Goal: Task Accomplishment & Management: Manage account settings

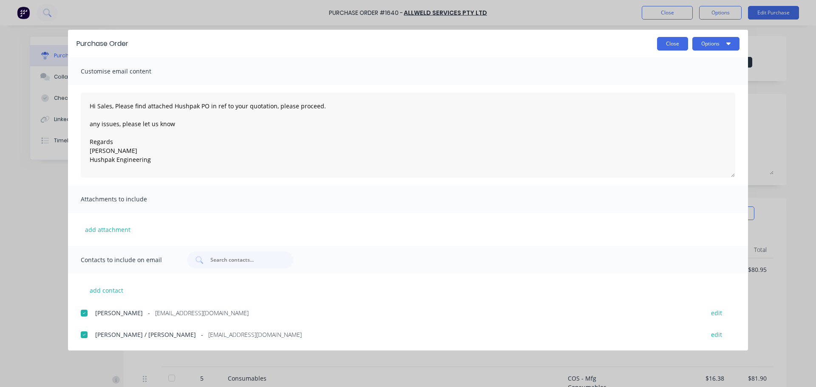
click at [671, 41] on button "Close" at bounding box center [672, 44] width 31 height 14
type textarea "x"
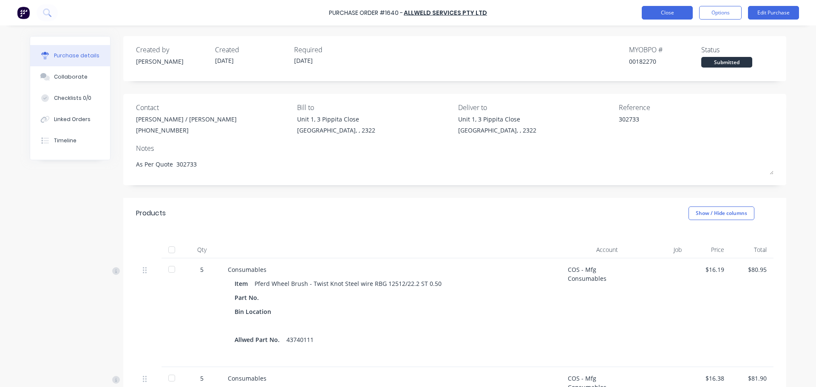
click at [679, 13] on button "Close" at bounding box center [667, 13] width 51 height 14
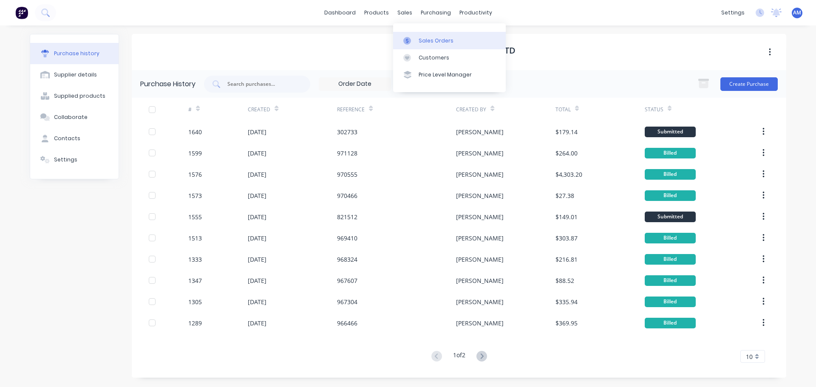
click at [431, 42] on div "Sales Orders" at bounding box center [436, 41] width 35 height 8
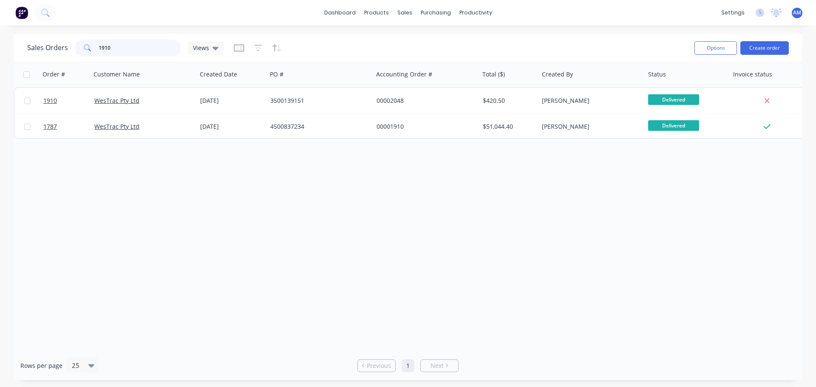
click at [116, 48] on input "1910" at bounding box center [140, 48] width 83 height 17
click at [450, 37] on div "Purchase Orders" at bounding box center [463, 41] width 45 height 8
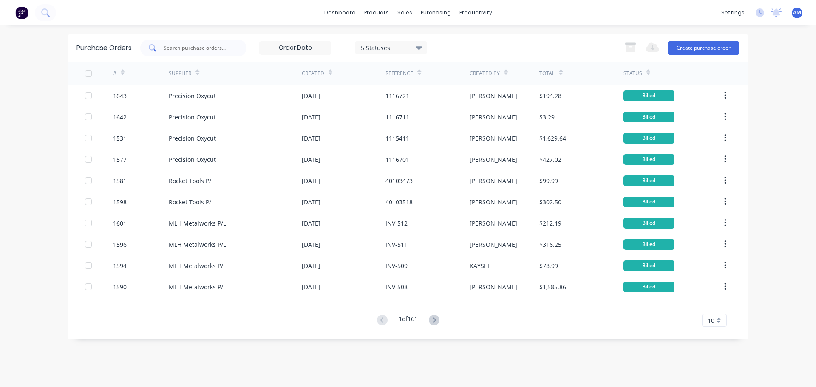
click at [197, 46] on input "text" at bounding box center [198, 48] width 71 height 8
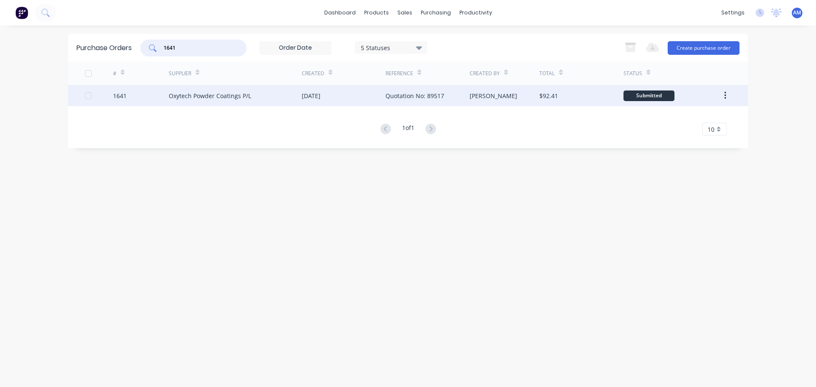
type input "1641"
click at [218, 95] on div "Oxytech Powder Coatings P/L" at bounding box center [210, 95] width 82 height 9
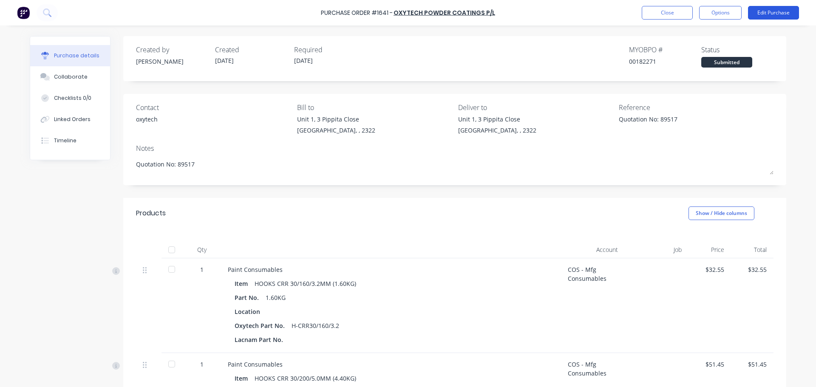
click at [768, 14] on button "Edit Purchase" at bounding box center [773, 13] width 51 height 14
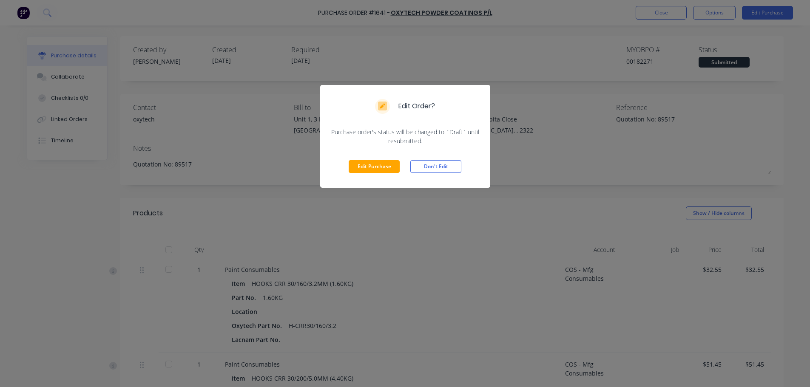
scroll to position [42, 0]
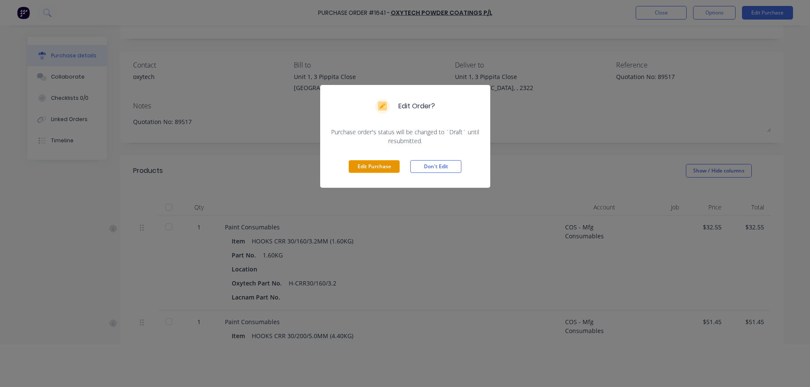
click at [361, 167] on button "Edit Purchase" at bounding box center [373, 166] width 51 height 13
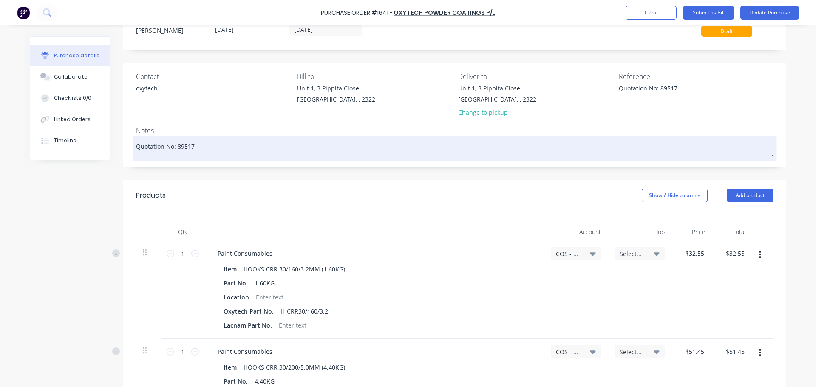
scroll to position [85, 0]
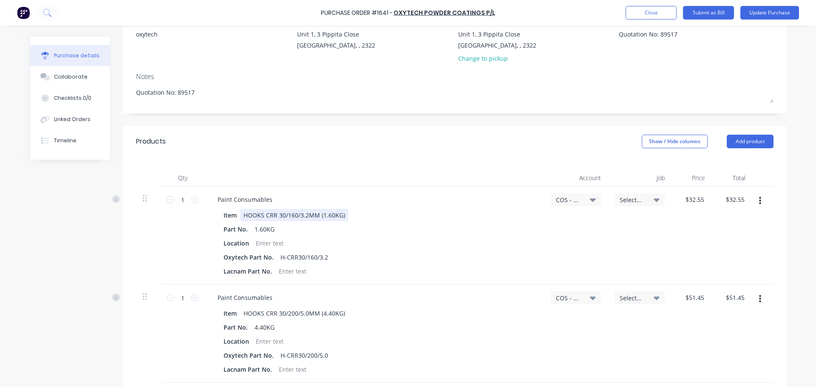
click at [273, 215] on div "HOOKS CRR 30/160/3.2MM (1.60KG)" at bounding box center [294, 215] width 108 height 12
type textarea "x"
click at [273, 215] on div "HOOKS CRR 30/160/3.2MM (1.60KG)" at bounding box center [294, 215] width 108 height 12
click at [280, 215] on div "HOOKS CVV 30/160/3.2MM (1.60KG)" at bounding box center [294, 215] width 108 height 12
click at [327, 214] on div "HOOKS CVV 25/160/3.2MM (1.60KG)" at bounding box center [294, 215] width 108 height 12
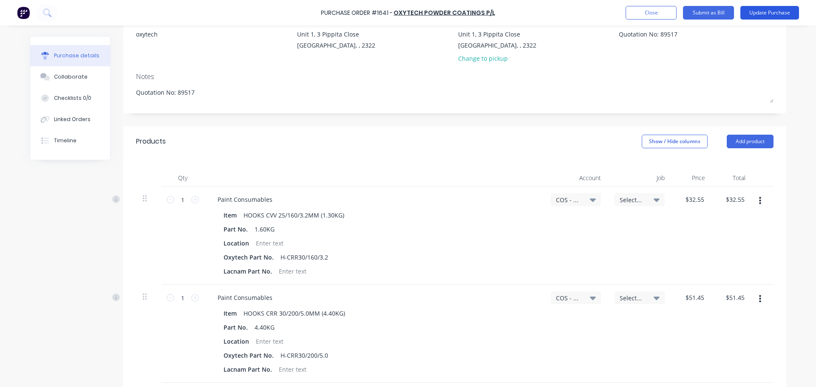
click at [756, 14] on button "Update Purchase" at bounding box center [769, 13] width 59 height 14
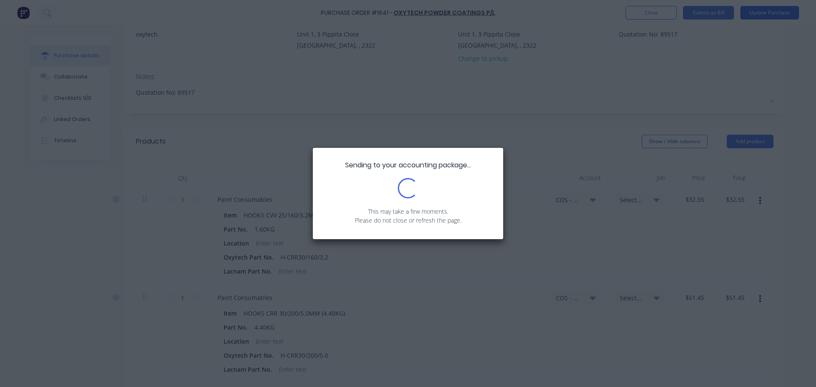
scroll to position [0, 0]
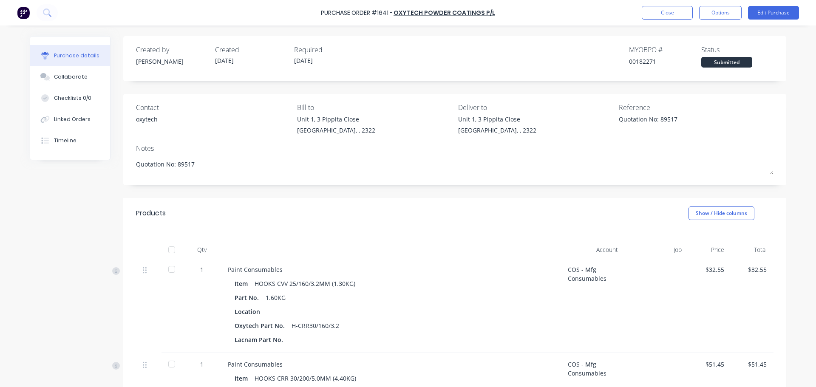
click at [304, 325] on div "H-CRR30/160/3.2" at bounding box center [316, 326] width 48 height 12
click at [771, 14] on button "Edit Purchase" at bounding box center [773, 13] width 51 height 14
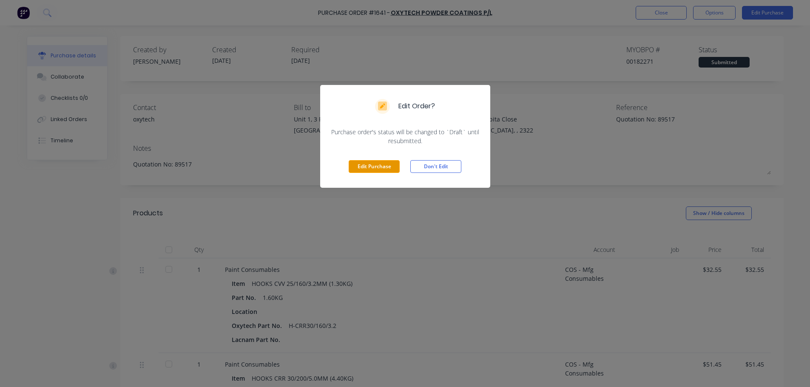
click at [359, 168] on button "Edit Purchase" at bounding box center [373, 166] width 51 height 13
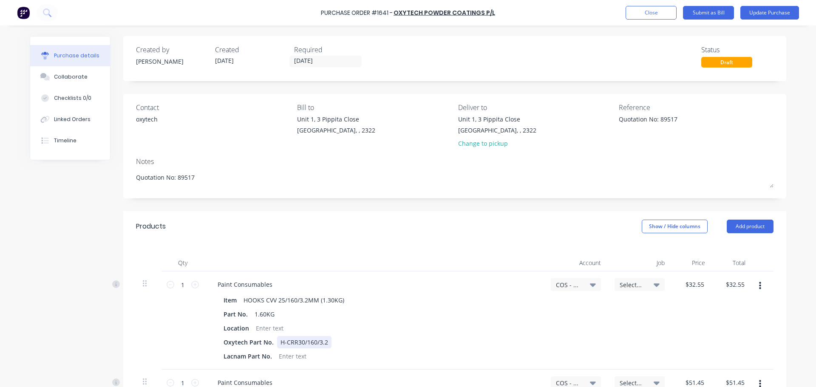
type textarea "x"
click at [293, 343] on div "H-CRR30/160/3.2" at bounding box center [304, 342] width 54 height 12
click at [770, 20] on div "Purchase Order #1641 - Oxytech Powder Coatings P/L Add product Close Submit as …" at bounding box center [408, 12] width 816 height 25
click at [768, 17] on button "Update Purchase" at bounding box center [769, 13] width 59 height 14
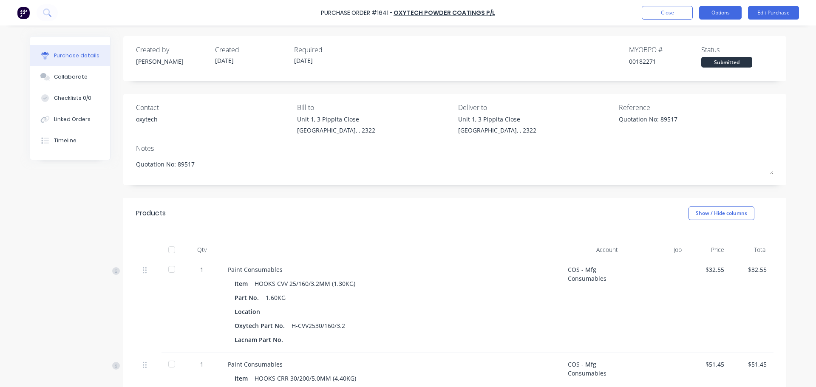
click at [711, 10] on button "Options" at bounding box center [720, 13] width 42 height 14
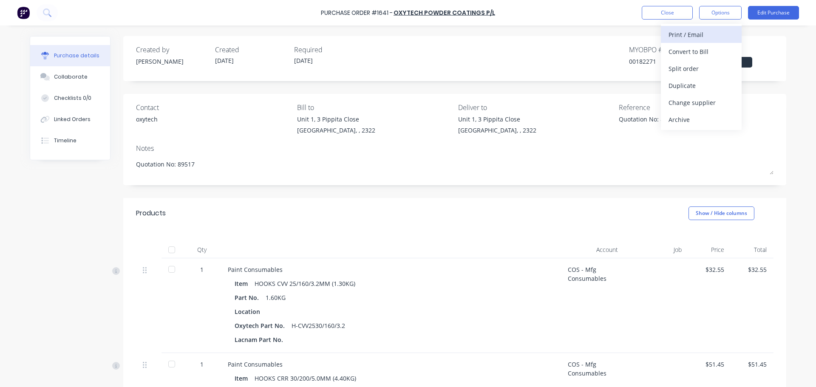
click at [685, 35] on div "Print / Email" at bounding box center [700, 34] width 65 height 12
click at [685, 55] on div "With pricing" at bounding box center [700, 51] width 65 height 12
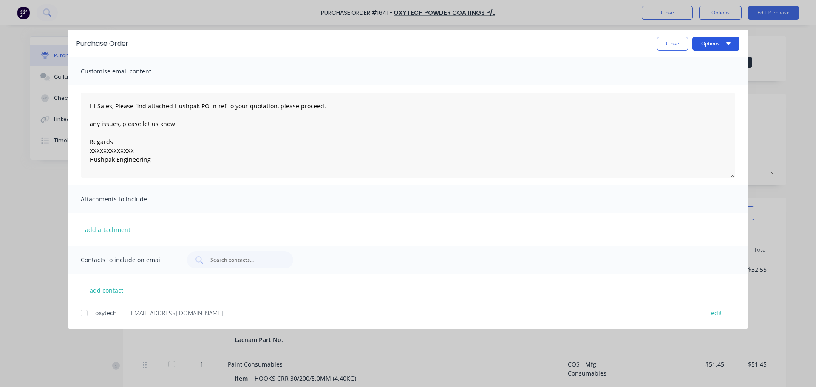
click at [704, 45] on button "Options" at bounding box center [715, 44] width 47 height 14
click at [682, 79] on div "Print" at bounding box center [698, 82] width 65 height 12
type textarea "x"
